Goal: Task Accomplishment & Management: Complete application form

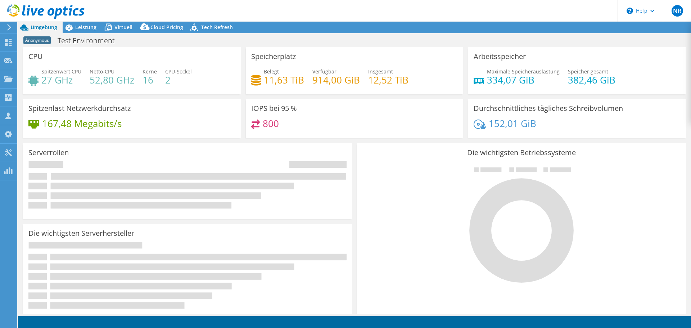
select select "USD"
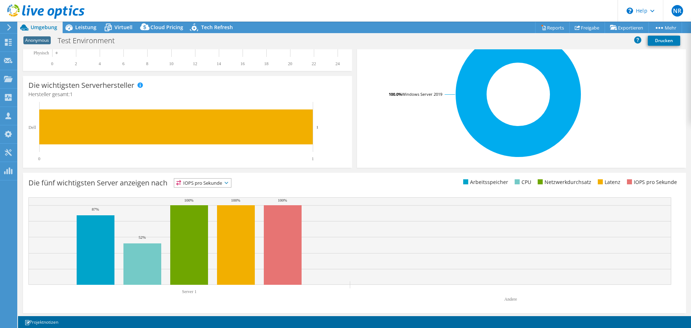
scroll to position [153, 0]
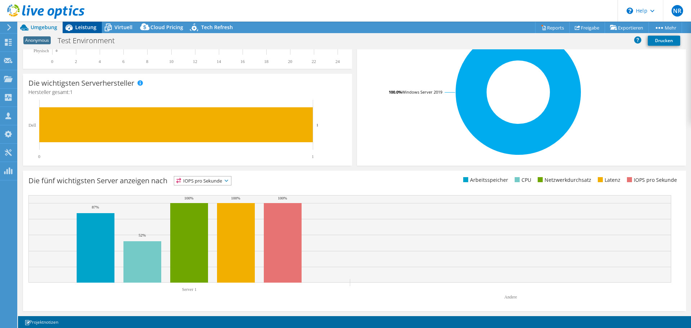
click at [87, 24] on span "Leistung" at bounding box center [85, 27] width 21 height 7
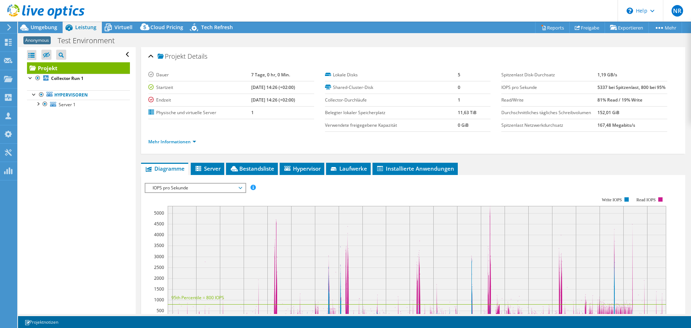
scroll to position [0, 0]
click at [44, 27] on span "Umgebung" at bounding box center [44, 27] width 27 height 7
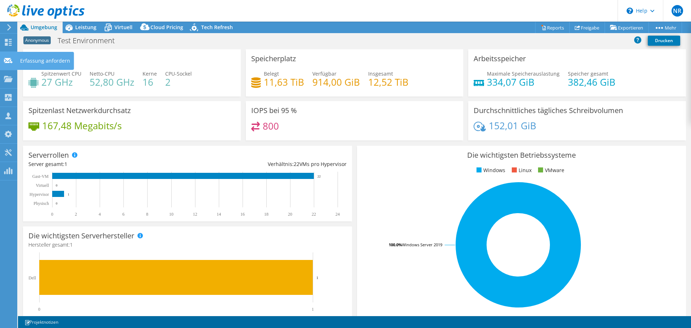
click at [28, 60] on div "Erfassung anfordern" at bounding box center [45, 61] width 57 height 18
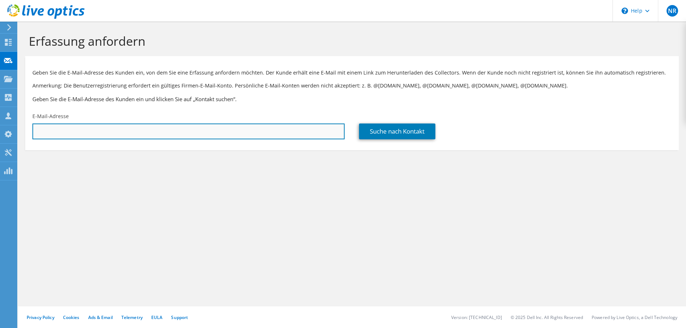
click at [53, 128] on input "text" at bounding box center [188, 131] width 312 height 16
drag, startPoint x: 99, startPoint y: 135, endPoint x: 22, endPoint y: 137, distance: 77.8
click at [22, 137] on section "Erfassung anfordern Geben Sie die E-Mail-Adresse des Kunden ein, von dem Sie ei…" at bounding box center [352, 104] width 668 height 165
click at [113, 132] on input "p.noelle@ihgp-steuer.de" at bounding box center [188, 131] width 312 height 16
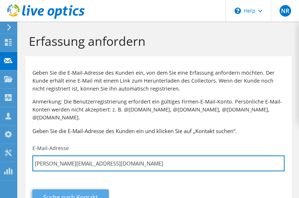
type input "p.noelle@lobu-data.de"
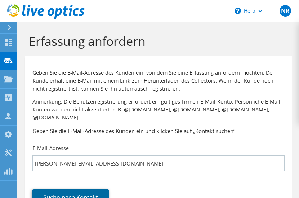
click at [92, 189] on link "Suche nach Kontakt" at bounding box center [70, 197] width 76 height 16
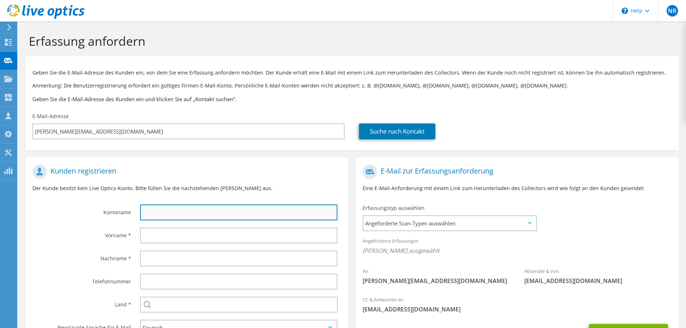
click at [154, 211] on input "text" at bounding box center [238, 212] width 197 height 16
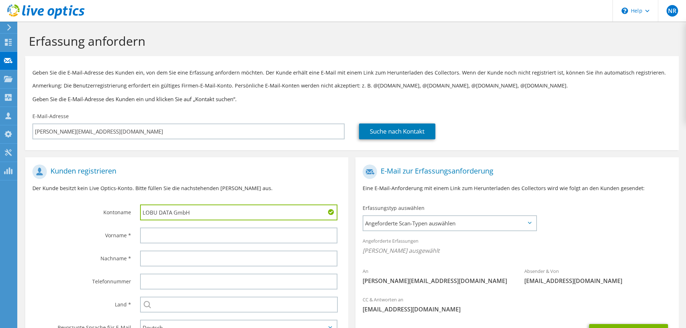
type input "LOBU DATA GmbH"
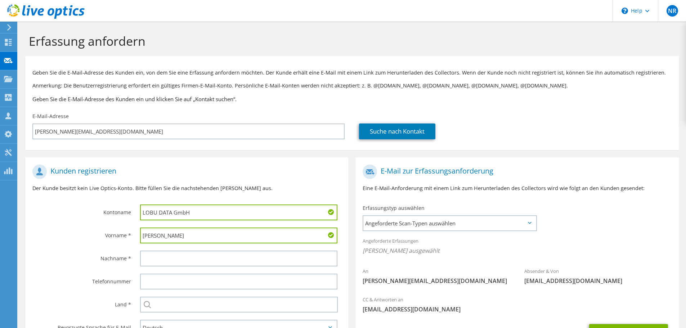
type input "Patrick"
type input "Nölle"
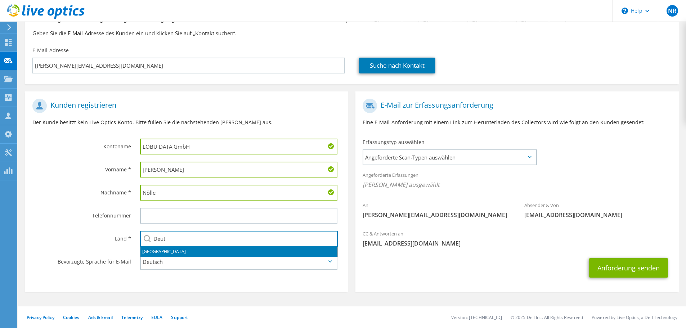
click at [168, 252] on li "[GEOGRAPHIC_DATA]" at bounding box center [238, 252] width 197 height 10
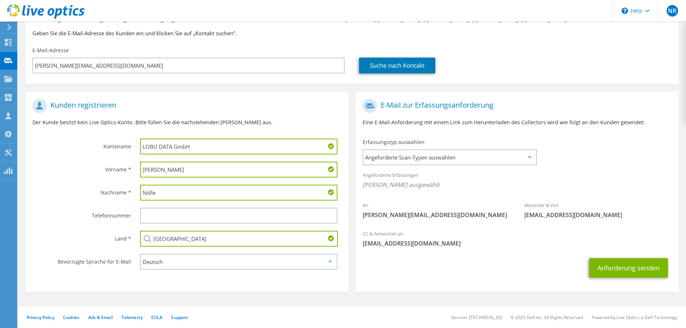
type input "[GEOGRAPHIC_DATA]"
click at [75, 212] on label "Telefonnummer" at bounding box center [81, 214] width 99 height 12
click at [417, 158] on span "Angeforderte Scan-Typen auswählen" at bounding box center [449, 157] width 172 height 14
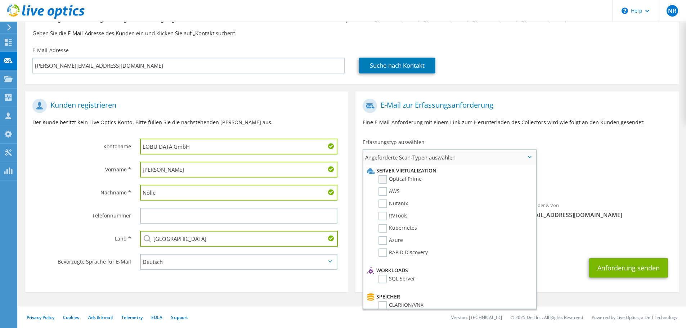
click at [383, 178] on label "Optical Prime" at bounding box center [399, 179] width 43 height 9
click at [0, 0] on input "Optical Prime" at bounding box center [0, 0] width 0 height 0
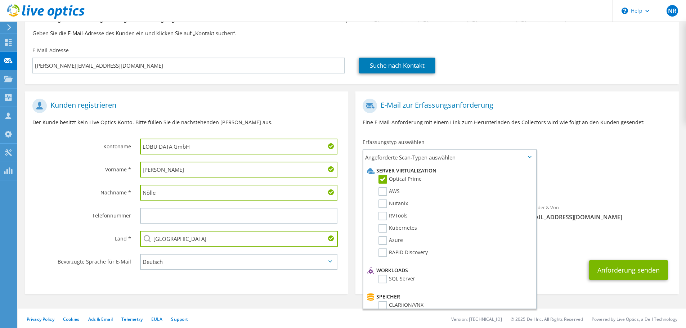
click at [458, 138] on div "Erfassungstyp auswählen Angeforderte Scan-Typen auswählen Server Virtualization…" at bounding box center [449, 151] width 188 height 32
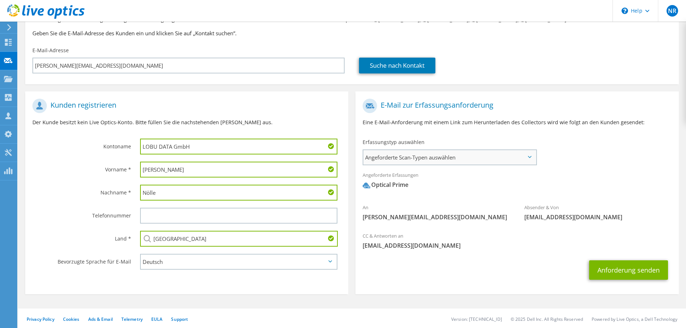
click at [420, 158] on span "Angeforderte Scan-Typen auswählen" at bounding box center [449, 157] width 172 height 14
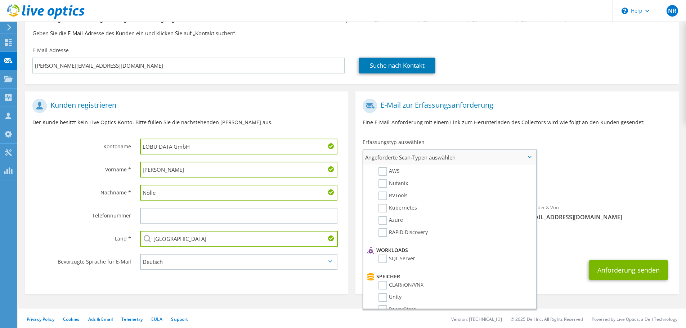
scroll to position [36, 0]
click at [611, 199] on div "Angeforderte Erfassungen Keine Scans ausgewählt Optical Prime" at bounding box center [516, 183] width 323 height 32
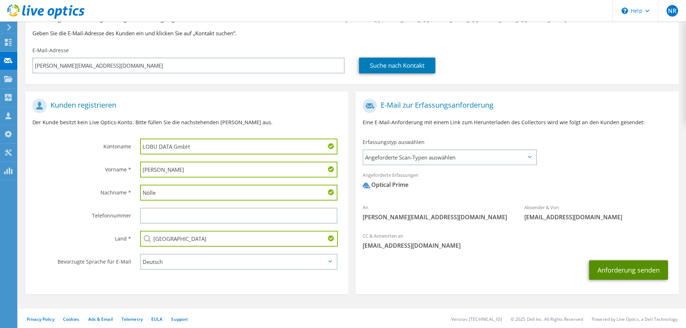
click at [618, 264] on button "Anforderung senden" at bounding box center [628, 269] width 79 height 19
